Goal: Task Accomplishment & Management: Complete application form

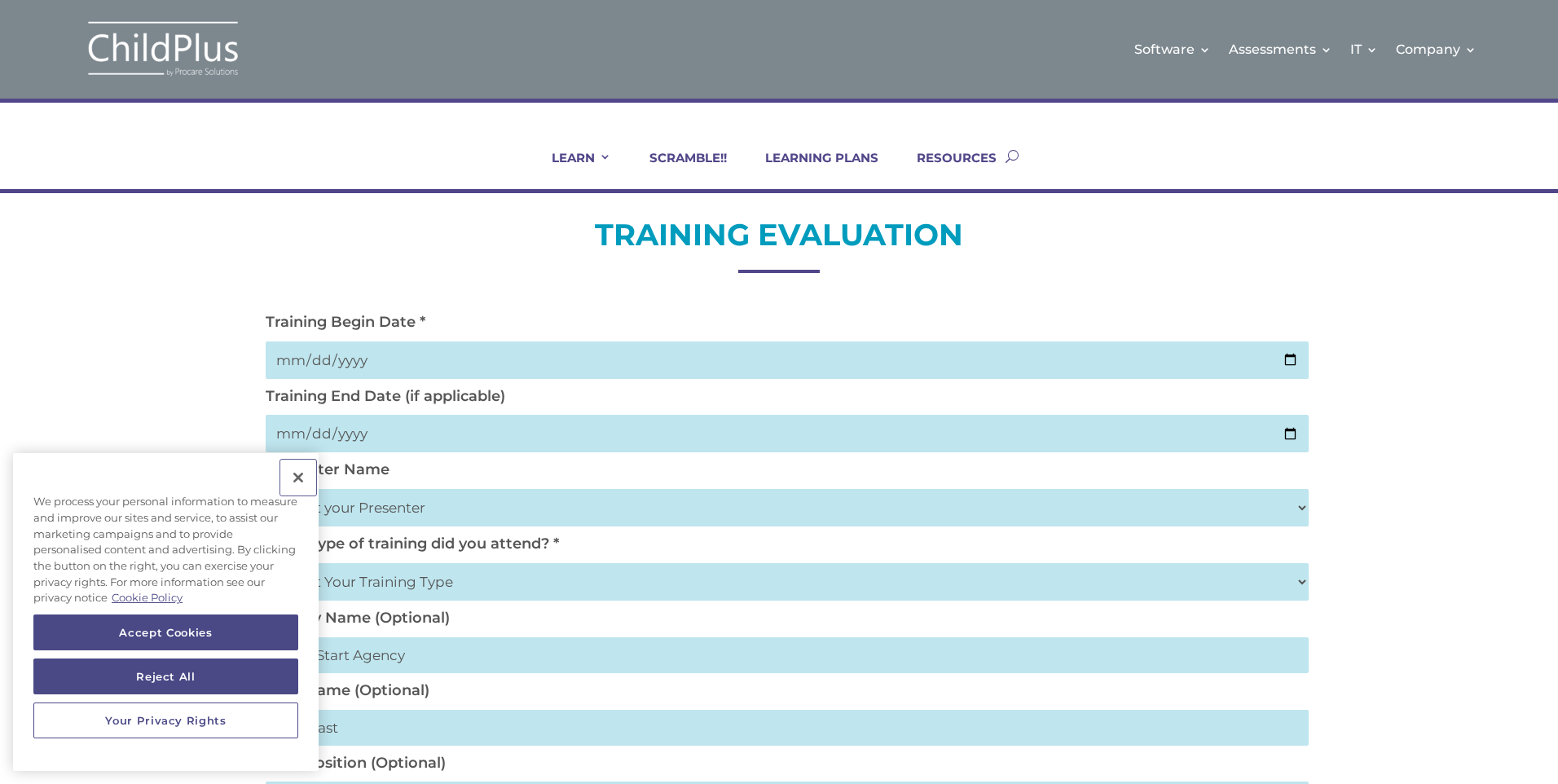
click at [299, 472] on button "Close" at bounding box center [297, 477] width 36 height 36
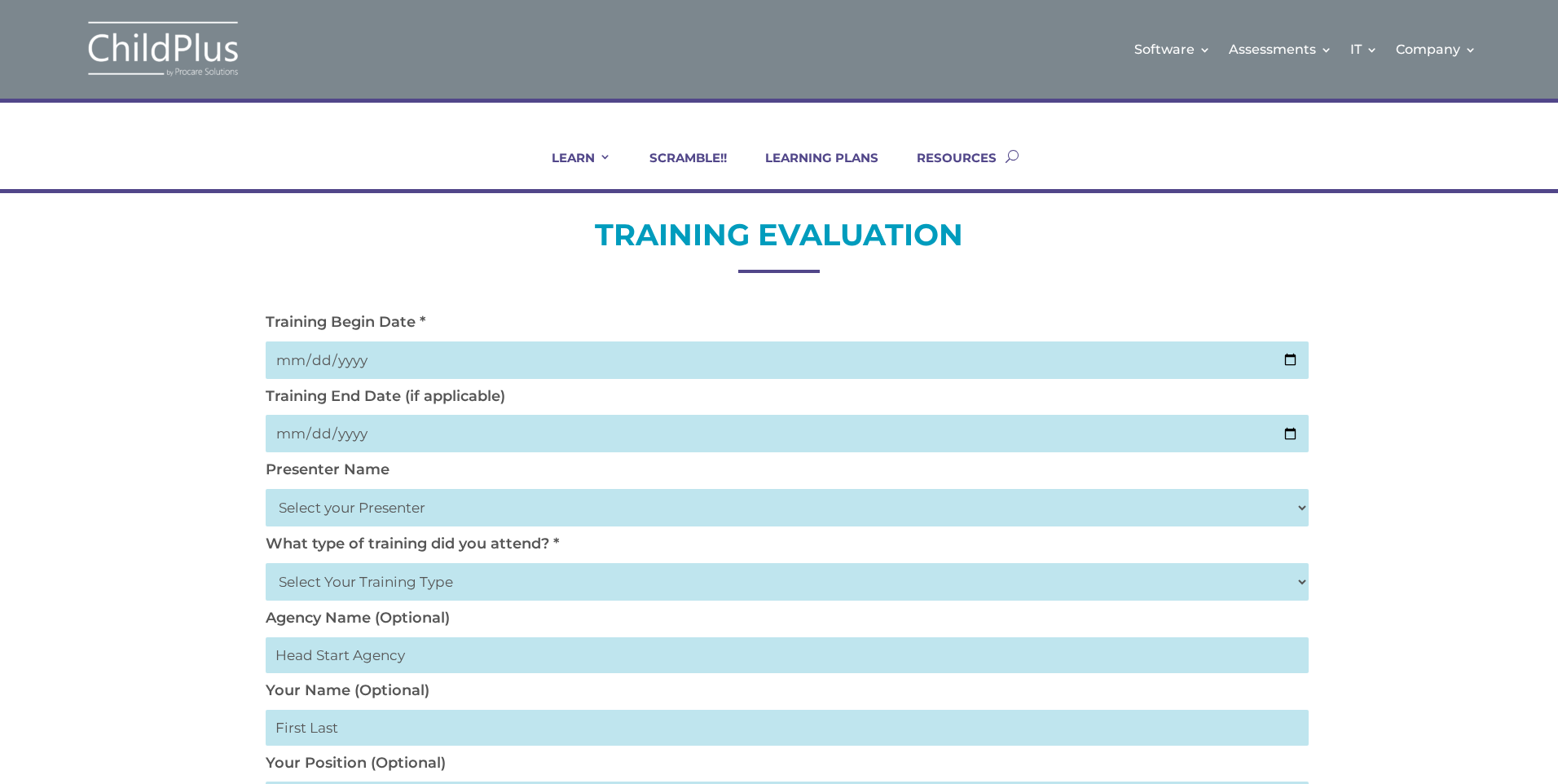
click at [1292, 358] on input "date" at bounding box center [787, 360] width 1043 height 38
type input "[DATE]"
click at [484, 435] on input "date" at bounding box center [787, 433] width 1043 height 38
click at [1282, 434] on input "date" at bounding box center [787, 433] width 1043 height 38
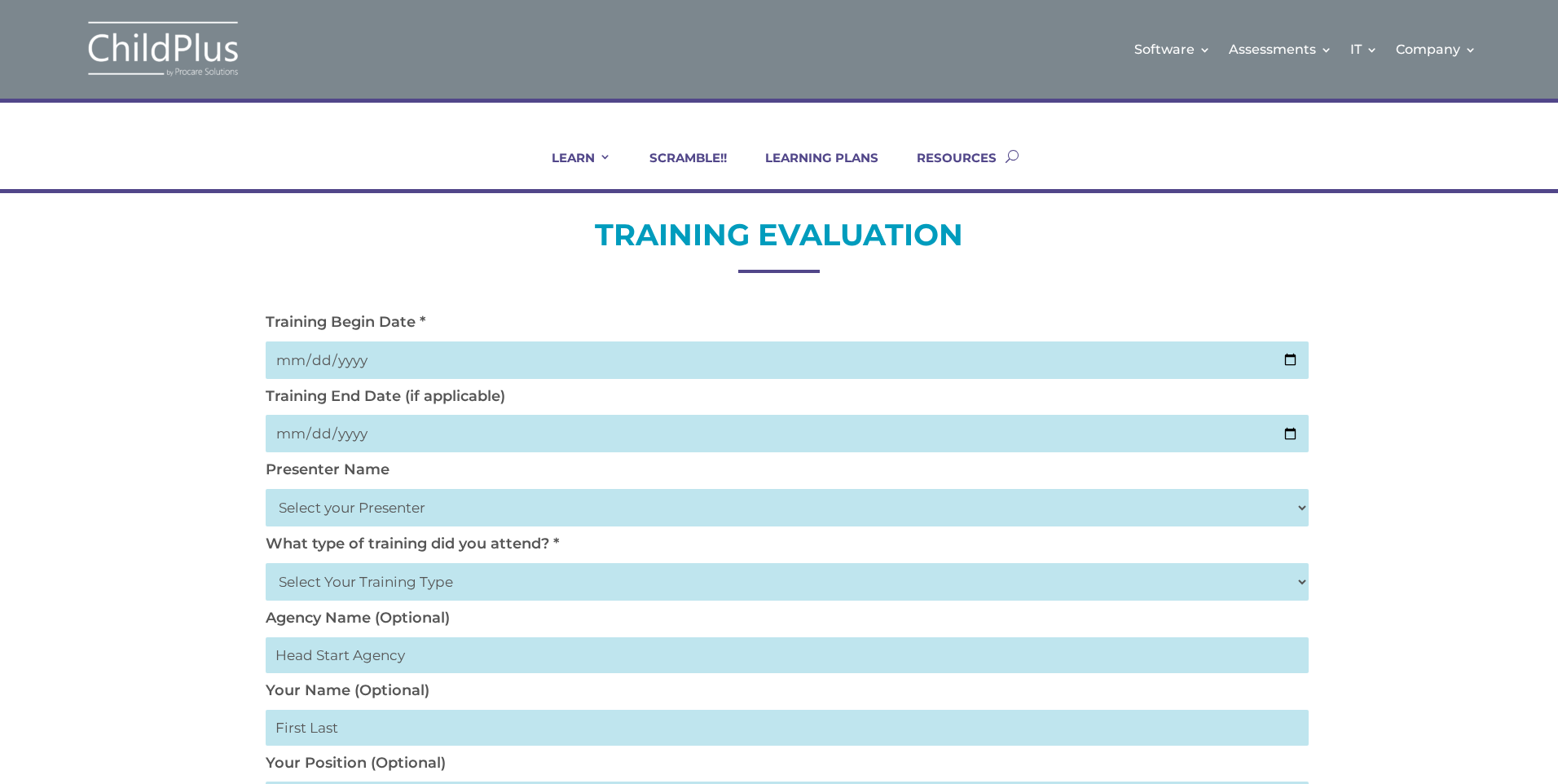
click at [1300, 501] on select "Select your Presenter [PERSON_NAME] [PERSON_NAME] [PERSON_NAME] [PERSON_NAME] […" at bounding box center [787, 507] width 1043 height 38
click at [1303, 513] on select "Select your Presenter [PERSON_NAME] [PERSON_NAME] [PERSON_NAME] [PERSON_NAME] […" at bounding box center [787, 507] width 1043 height 38
select select "[PERSON_NAME]"
click at [266, 489] on select "Select your Presenter [PERSON_NAME] [PERSON_NAME] [PERSON_NAME] [PERSON_NAME] […" at bounding box center [787, 507] width 1043 height 38
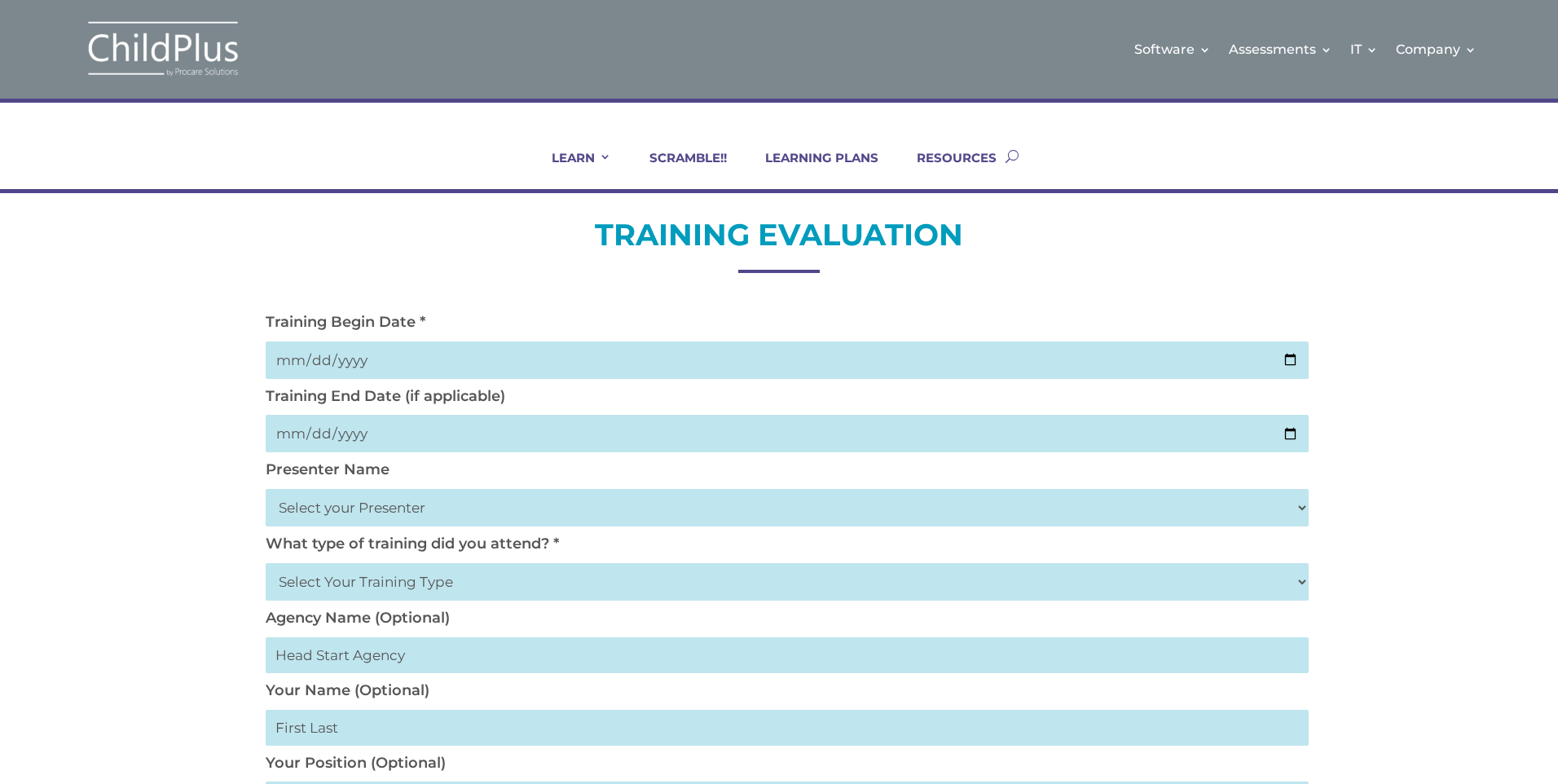
click at [1252, 587] on select "Select Your Training Type On-site (at your agency) Virtual Visit Live Group Web…" at bounding box center [787, 581] width 1043 height 38
select select "On-site (at your agency)"
click at [266, 563] on select "Select Your Training Type On-site (at your agency) Virtual Visit Live Group Web…" at bounding box center [787, 581] width 1043 height 38
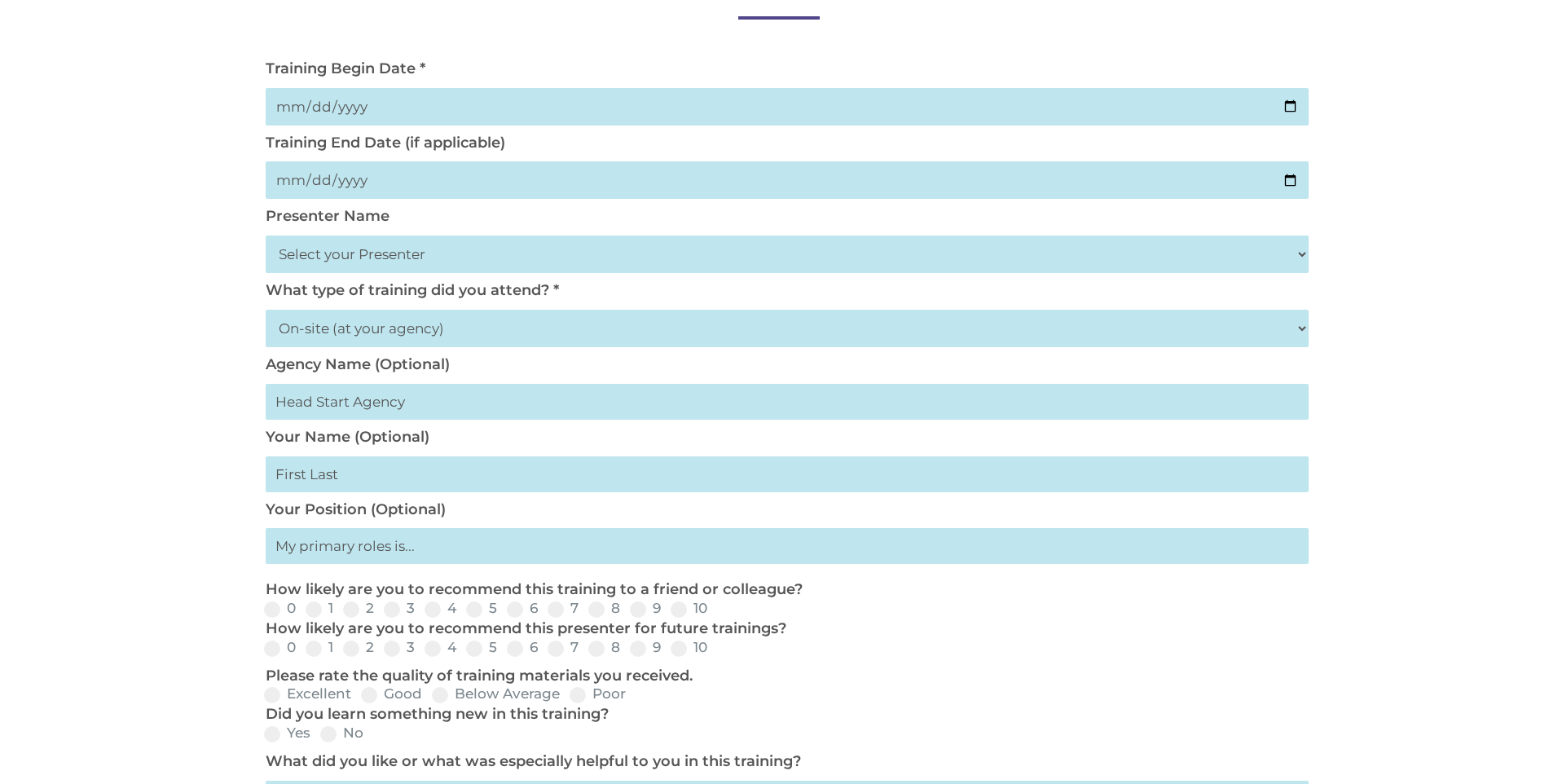
scroll to position [261, 0]
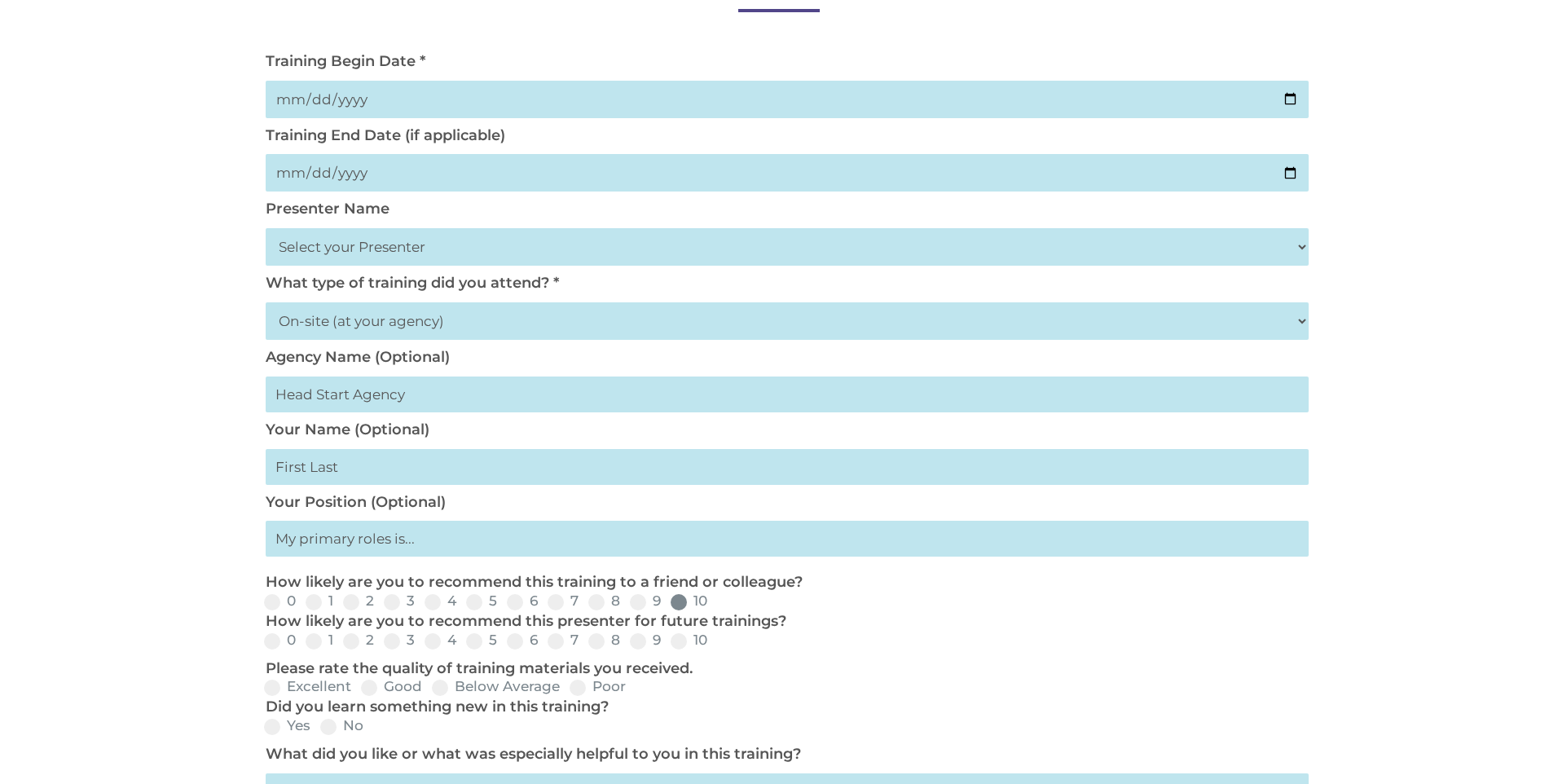
click at [689, 599] on label "10" at bounding box center [689, 600] width 37 height 13
click at [715, 602] on input "10" at bounding box center [720, 607] width 11 height 11
radio input "true"
click at [687, 648] on div "0 1 2 3 4 5 6 7 8 9 10" at bounding box center [779, 641] width 1043 height 19
click at [675, 637] on span at bounding box center [678, 641] width 16 height 16
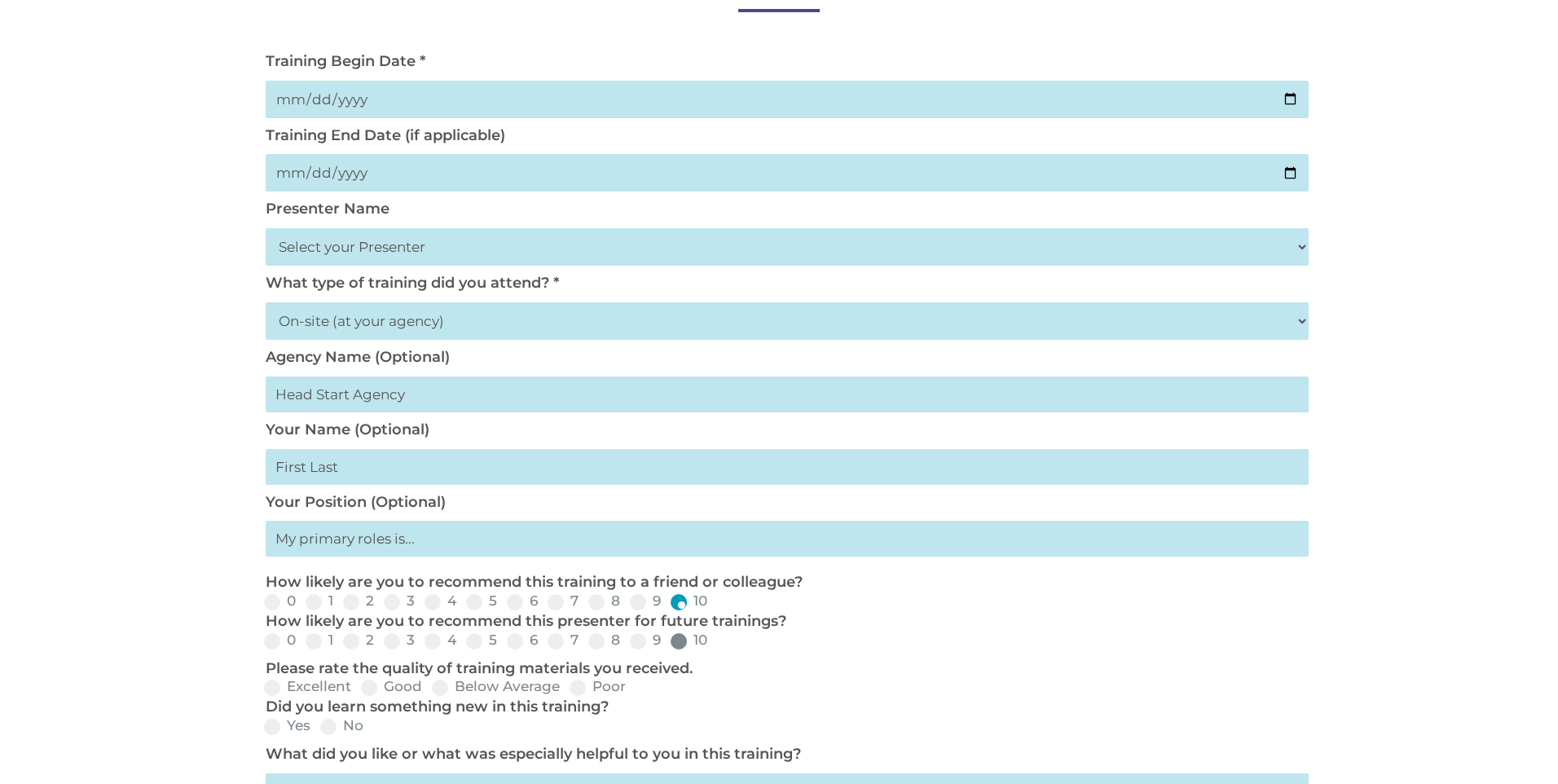
click at [715, 641] on input "10" at bounding box center [720, 645] width 11 height 11
radio input "true"
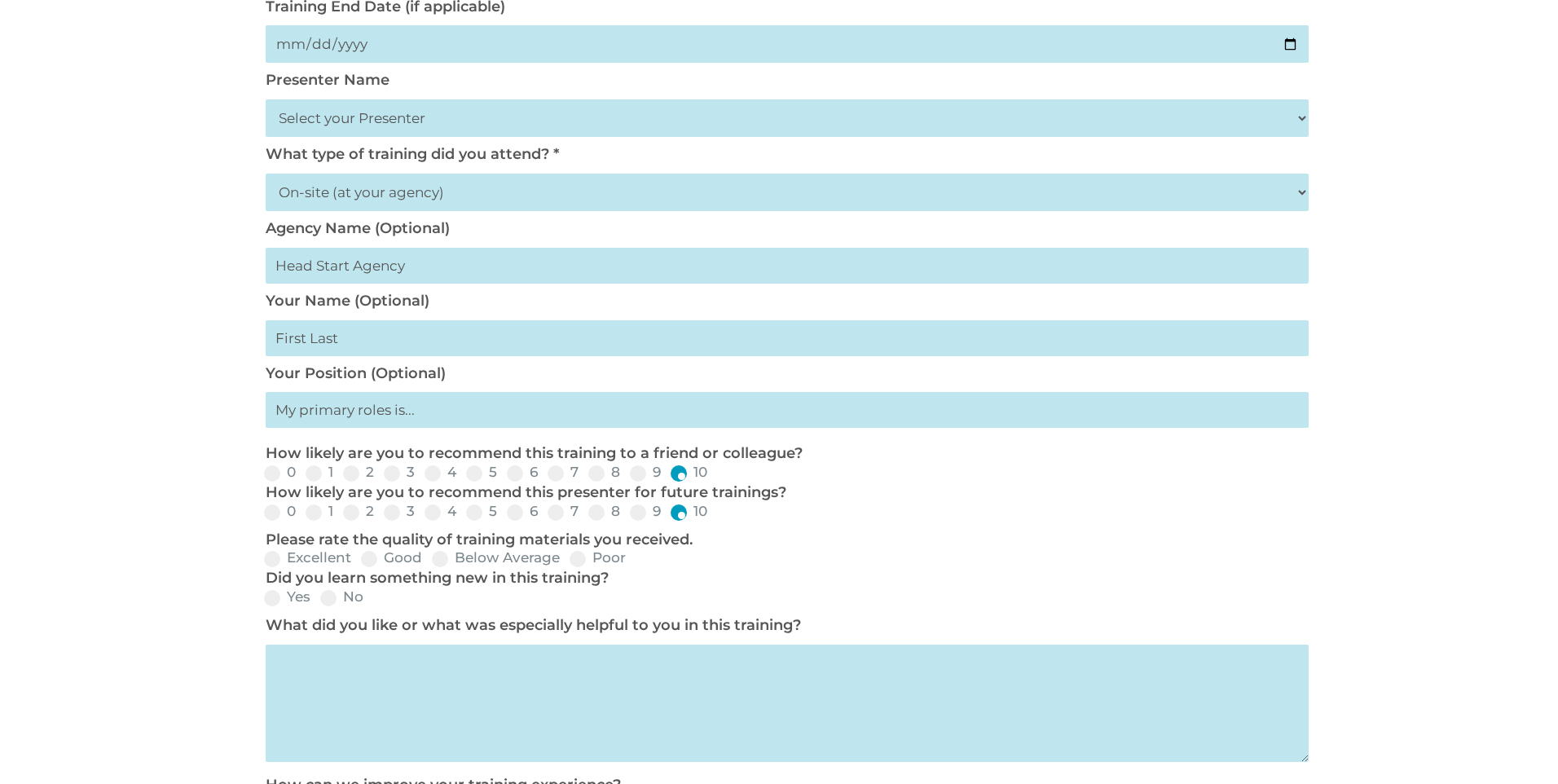
scroll to position [391, 0]
click at [278, 550] on span at bounding box center [271, 557] width 16 height 16
click at [359, 557] on input "Excellent" at bounding box center [364, 562] width 11 height 11
radio input "true"
click at [274, 601] on span at bounding box center [271, 595] width 16 height 16
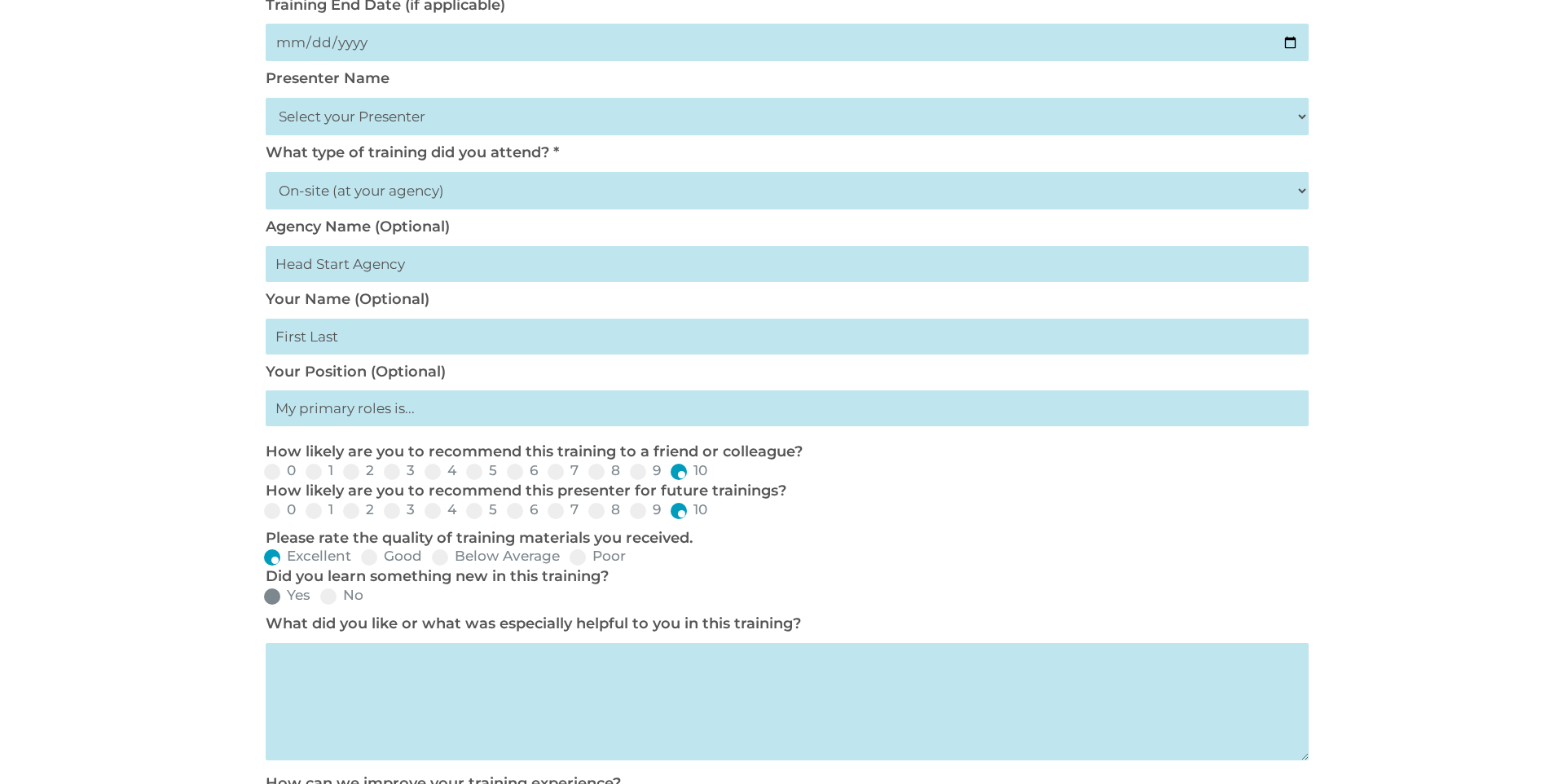
click at [319, 601] on input "Yes" at bounding box center [323, 601] width 11 height 11
radio input "true"
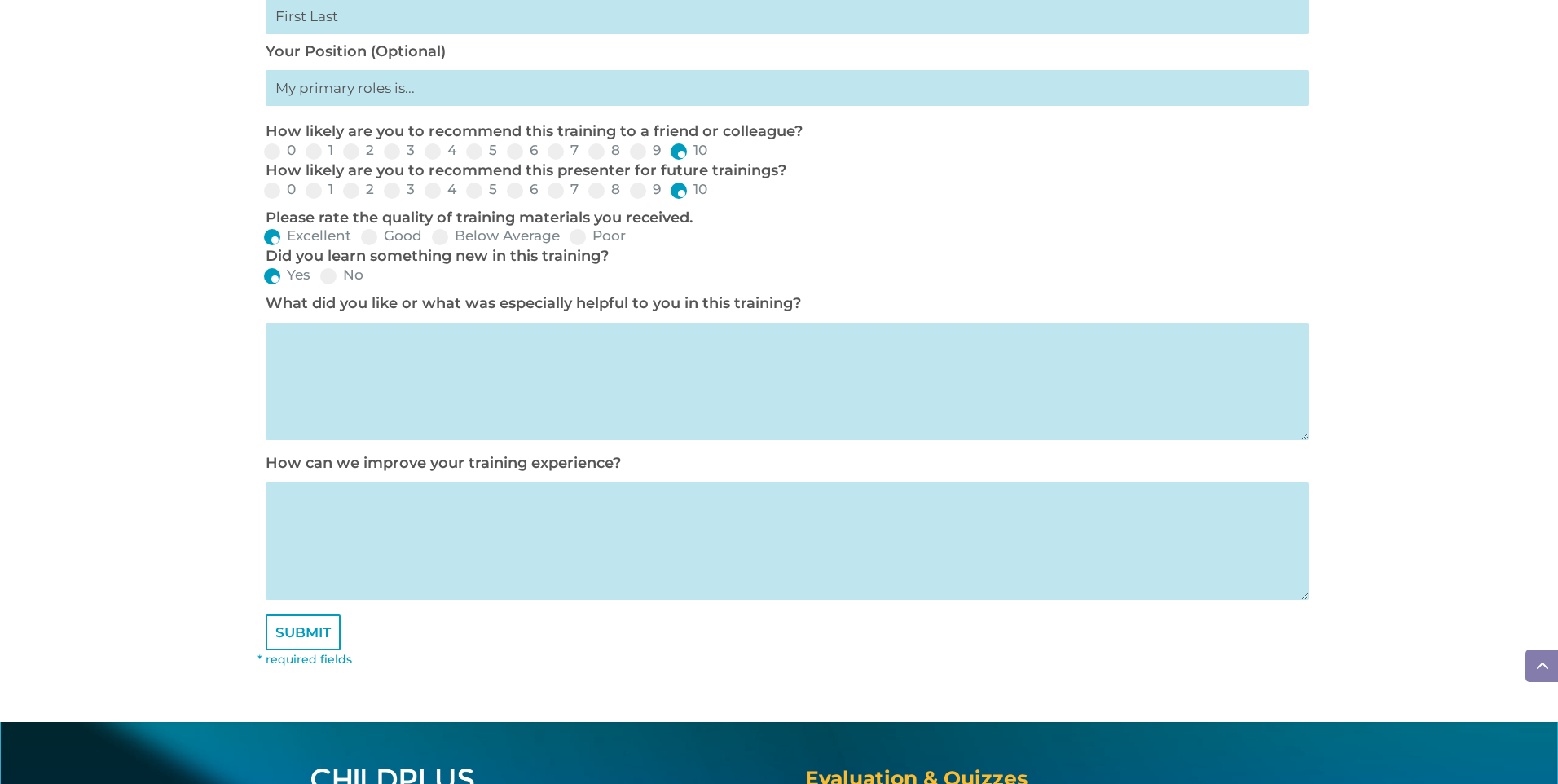
scroll to position [717, 0]
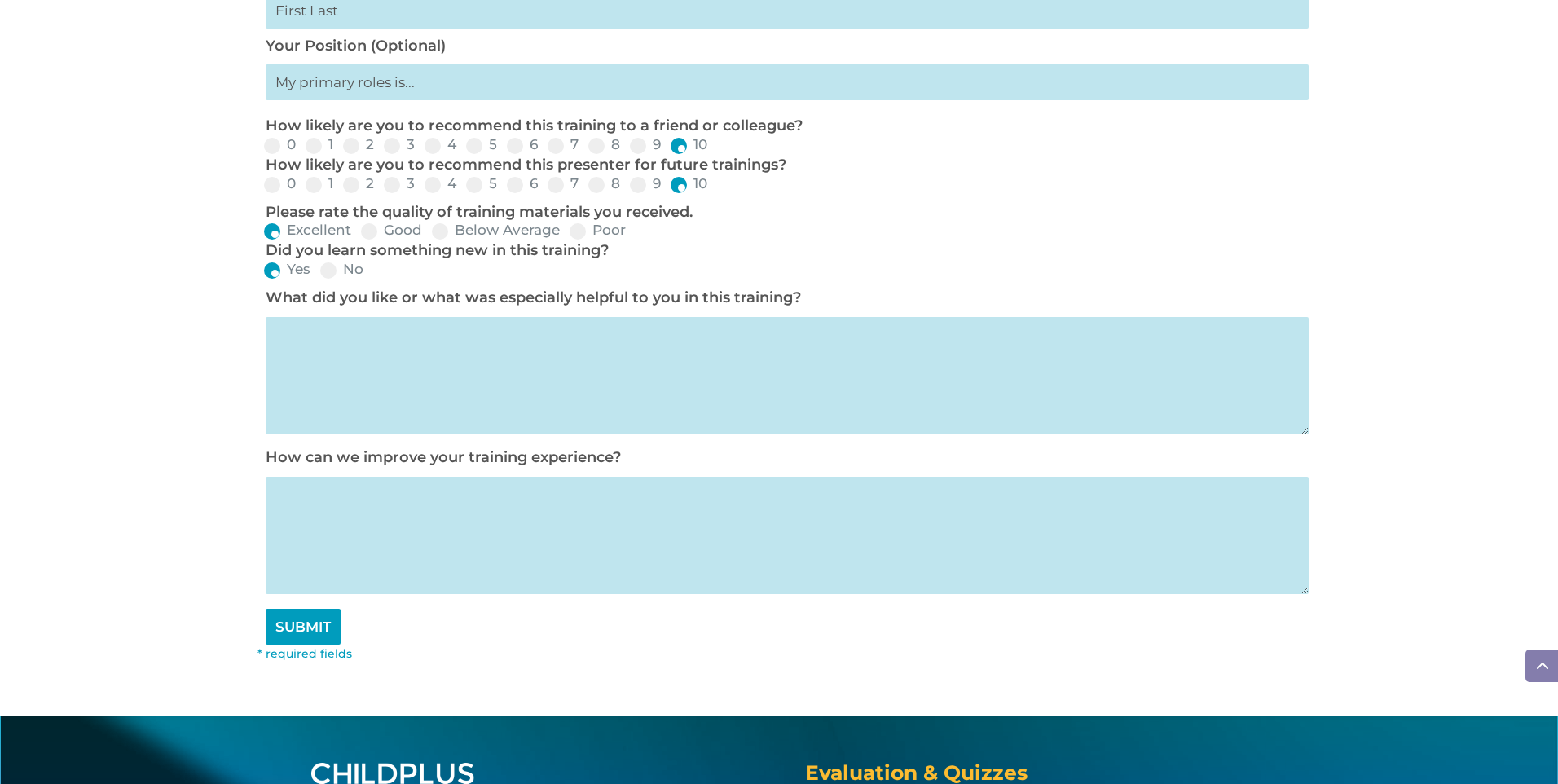
click at [310, 623] on input "SUBMIT" at bounding box center [303, 626] width 75 height 36
